Goal: Task Accomplishment & Management: Manage account settings

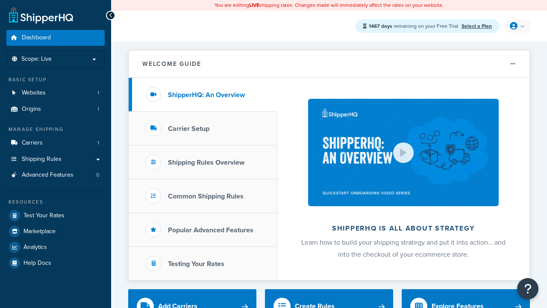
click at [517, 26] on icon at bounding box center [514, 26] width 8 height 8
click at [0, 0] on span "My Profile" at bounding box center [0, 0] width 0 height 0
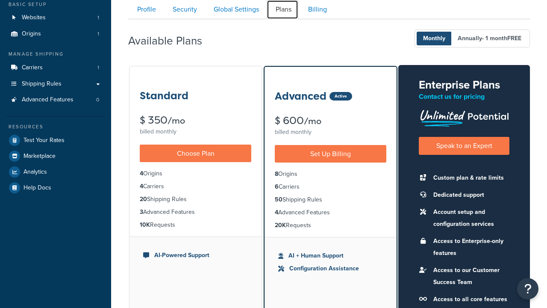
click at [283, 9] on link "Plans" at bounding box center [283, 9] width 32 height 19
click at [184, 9] on link "Security" at bounding box center [184, 9] width 40 height 19
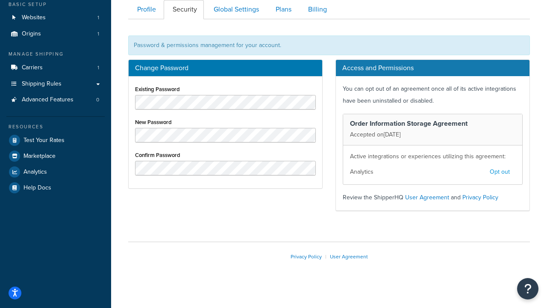
scroll to position [81, 0]
